Goal: Navigation & Orientation: Go to known website

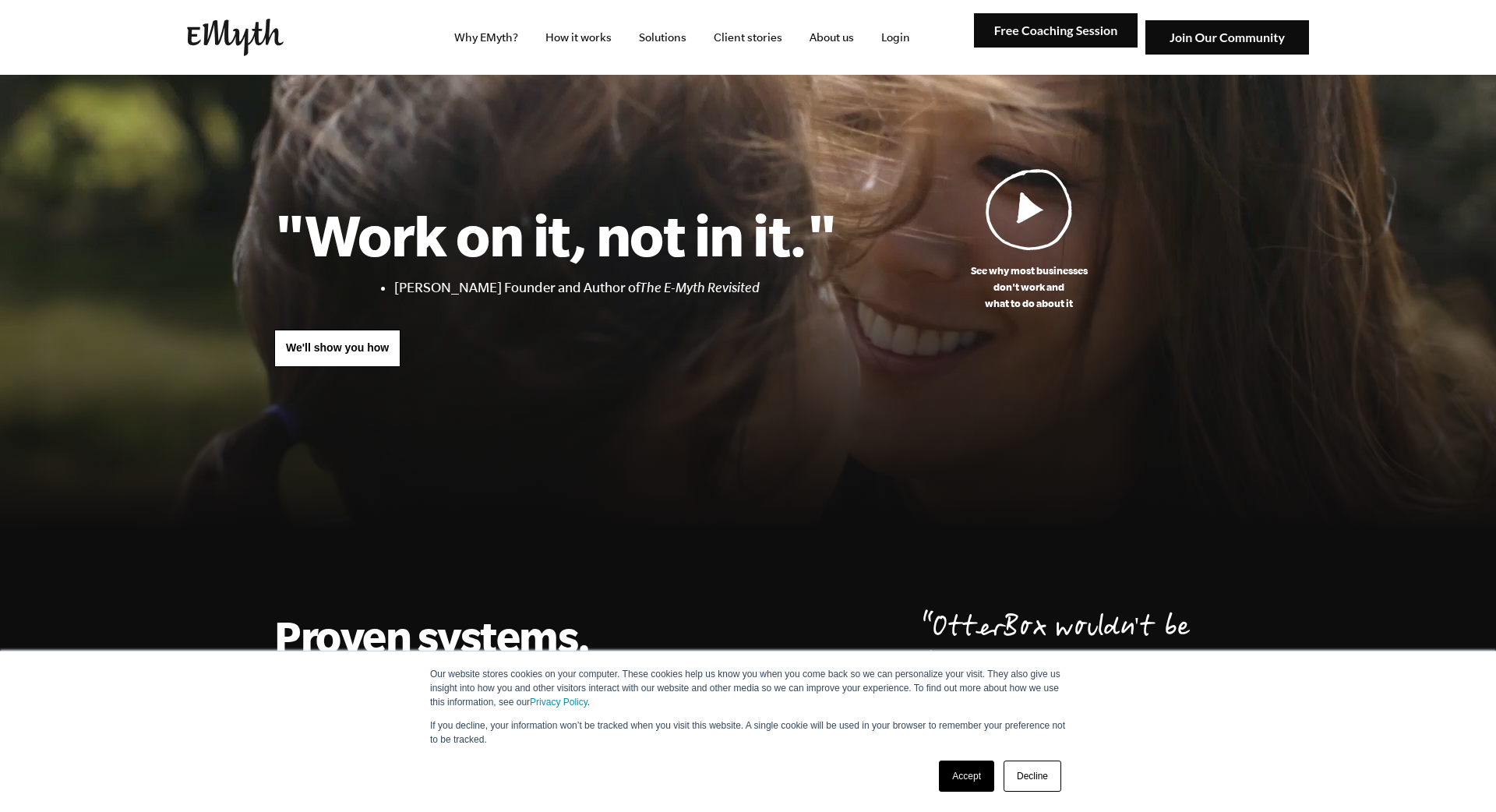
click at [979, 785] on link "Accept" at bounding box center [966, 776] width 55 height 31
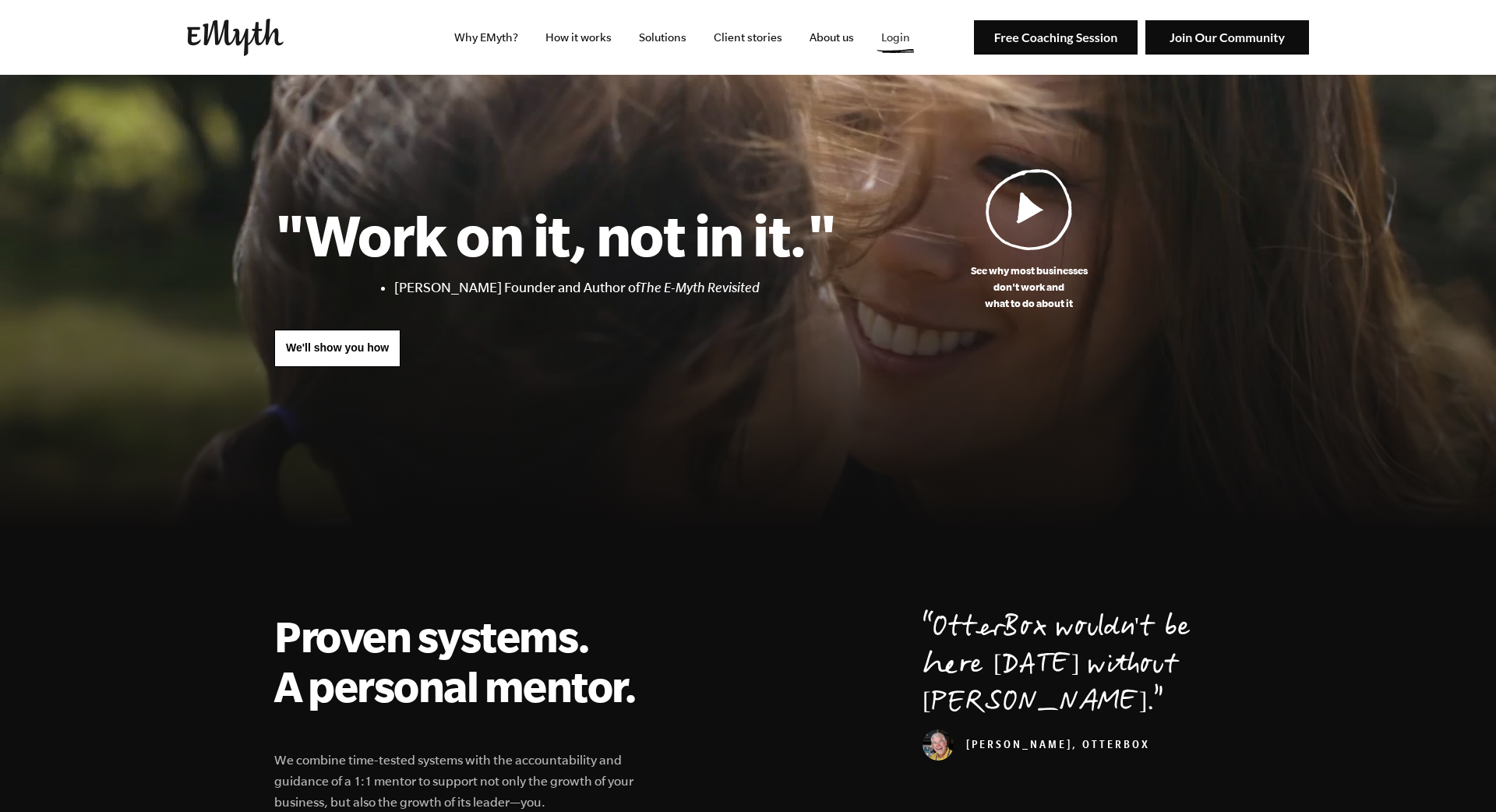
click at [893, 43] on link "Login" at bounding box center [896, 37] width 54 height 75
